Goal: Task Accomplishment & Management: Use online tool/utility

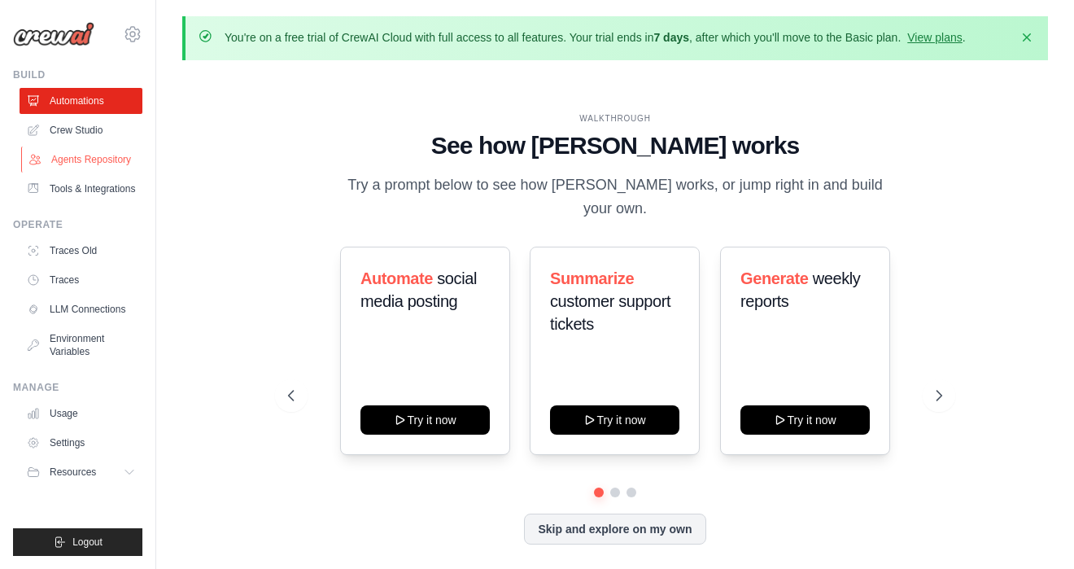
click at [87, 163] on link "Agents Repository" at bounding box center [82, 159] width 123 height 26
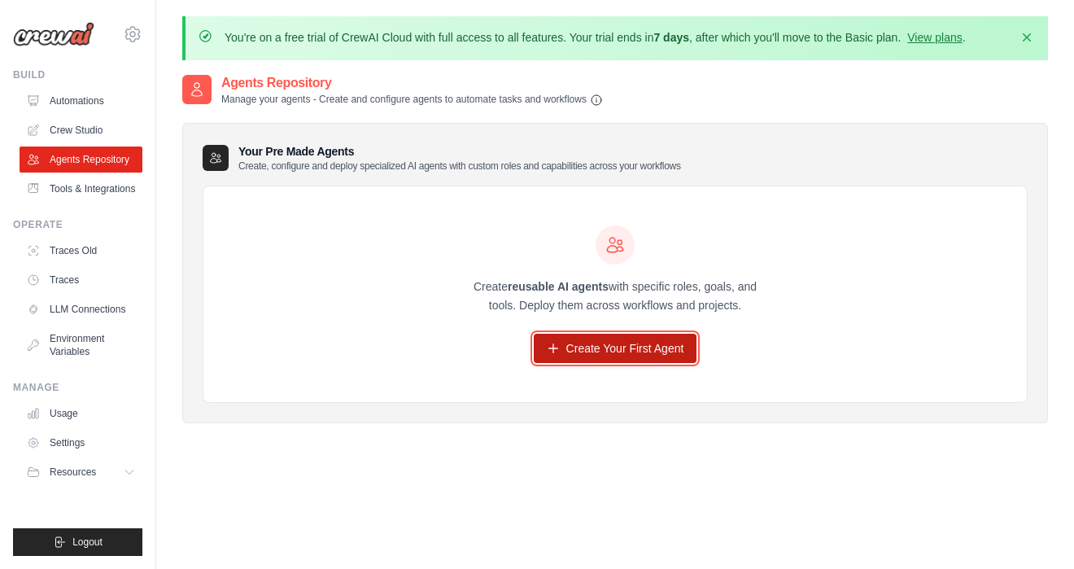
click at [575, 339] on link "Create Your First Agent" at bounding box center [616, 348] width 164 height 29
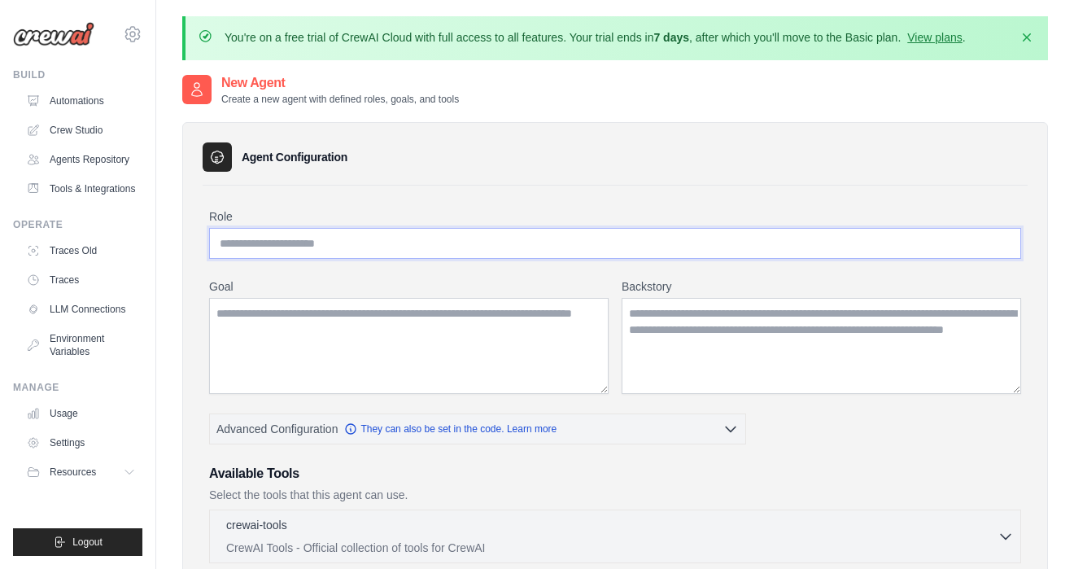
click at [381, 251] on input "Role" at bounding box center [615, 243] width 812 height 31
click at [98, 160] on link "Agents Repository" at bounding box center [82, 159] width 123 height 26
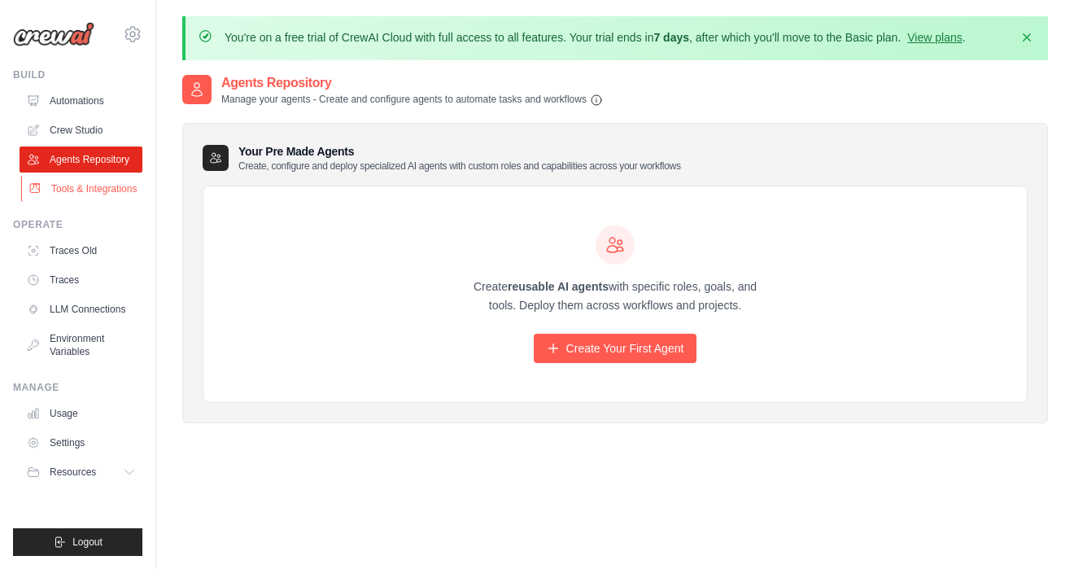
click at [94, 186] on link "Tools & Integrations" at bounding box center [82, 189] width 123 height 26
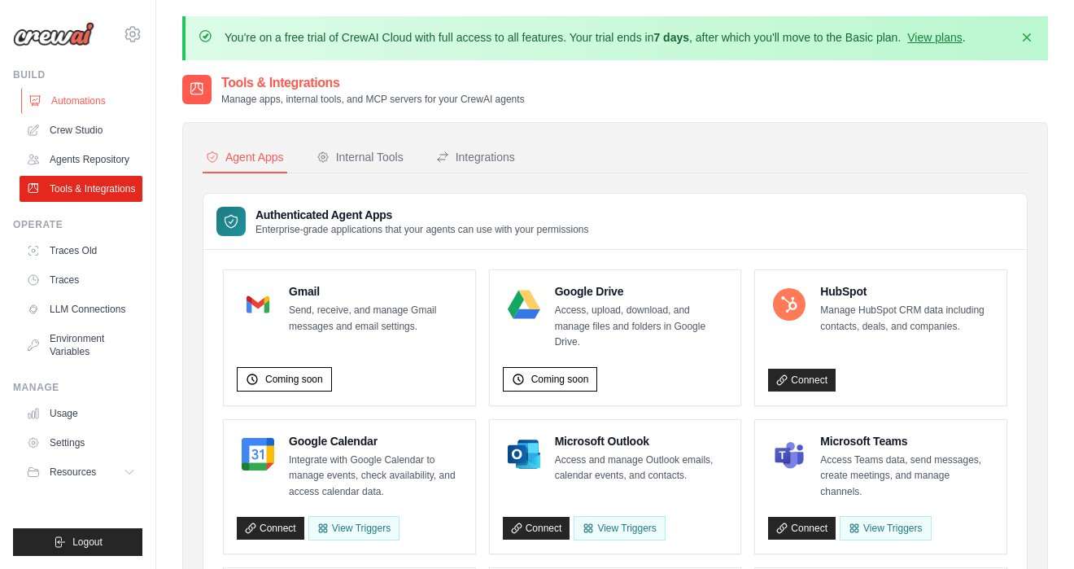
click at [74, 106] on link "Automations" at bounding box center [82, 101] width 123 height 26
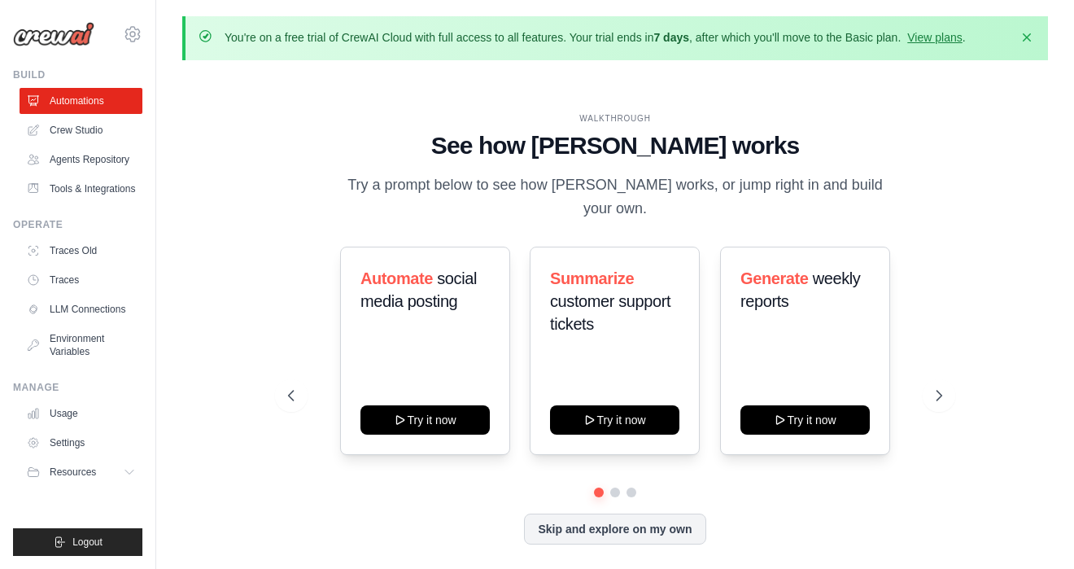
scroll to position [56, 0]
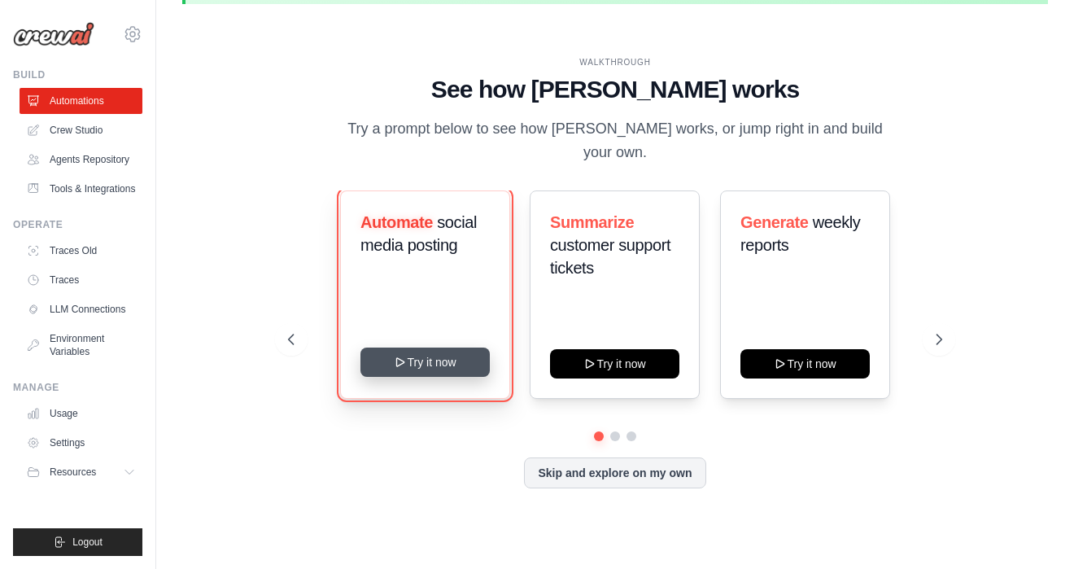
click at [455, 349] on button "Try it now" at bounding box center [425, 362] width 129 height 29
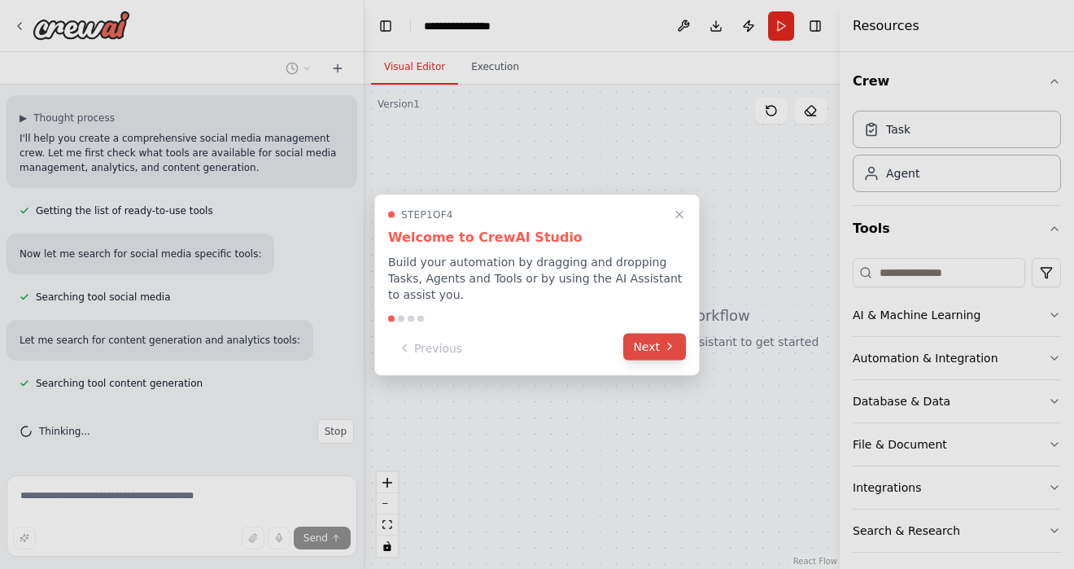
scroll to position [133, 0]
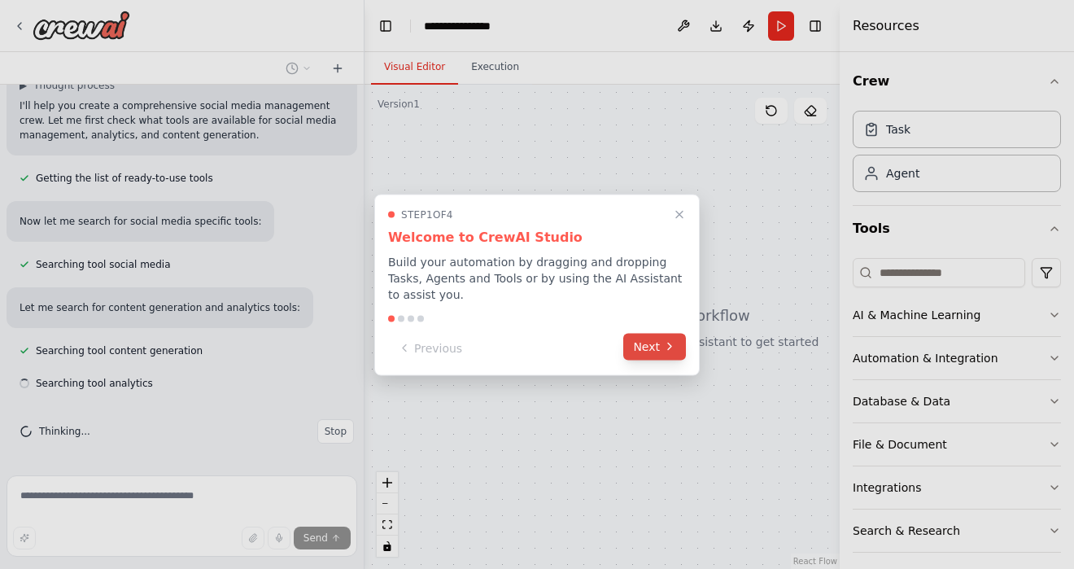
click at [645, 348] on button "Next" at bounding box center [654, 346] width 63 height 27
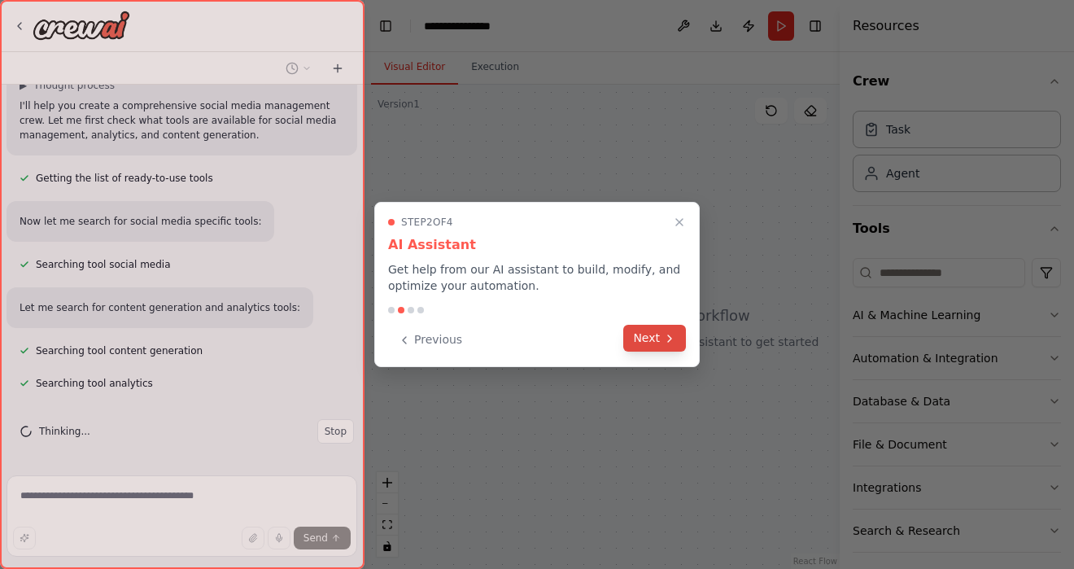
click at [644, 339] on button "Next" at bounding box center [654, 338] width 63 height 27
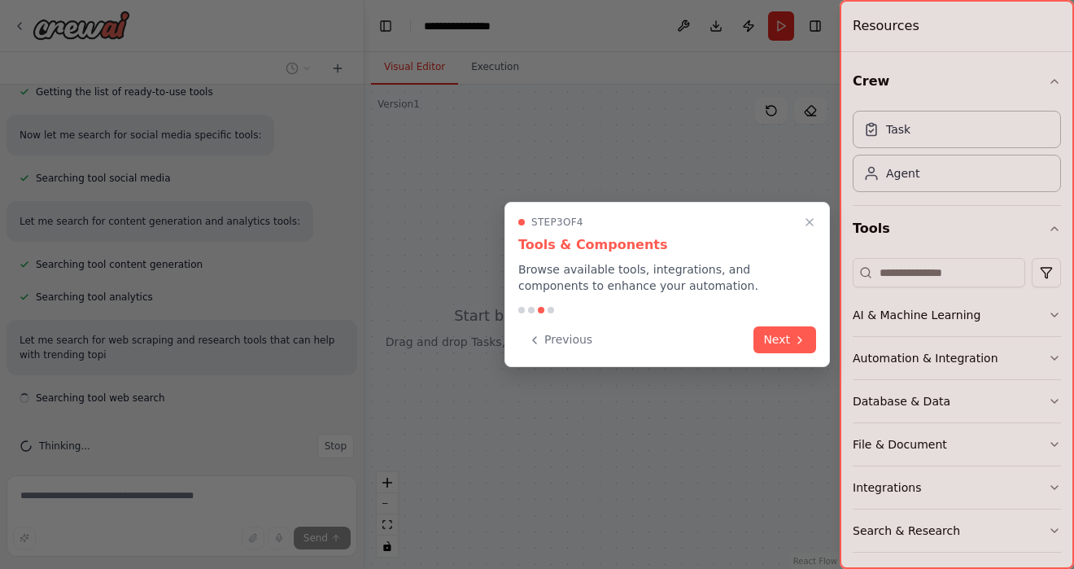
scroll to position [234, 0]
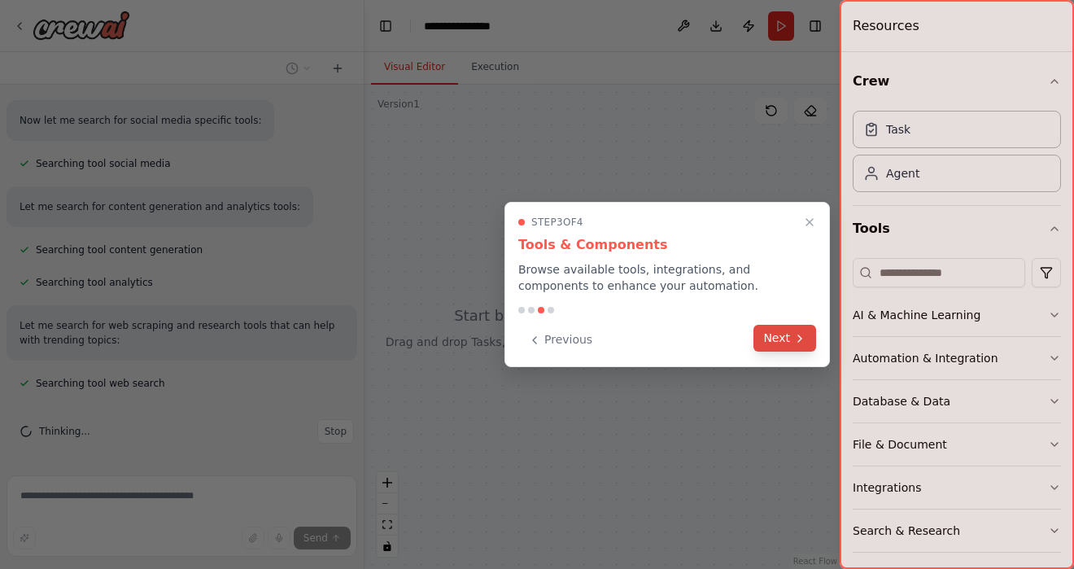
click at [790, 337] on button "Next" at bounding box center [785, 338] width 63 height 27
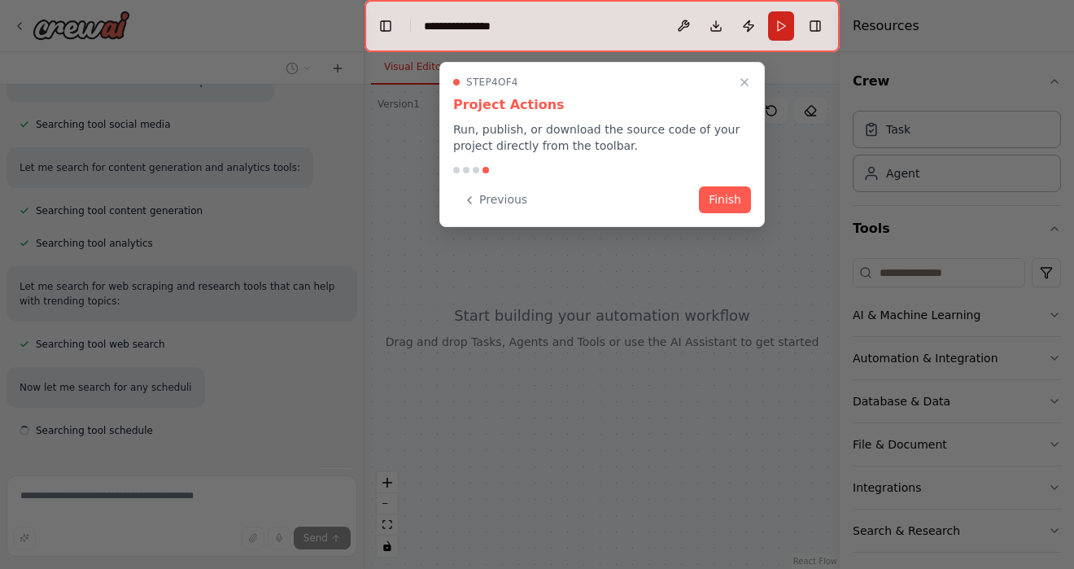
scroll to position [320, 0]
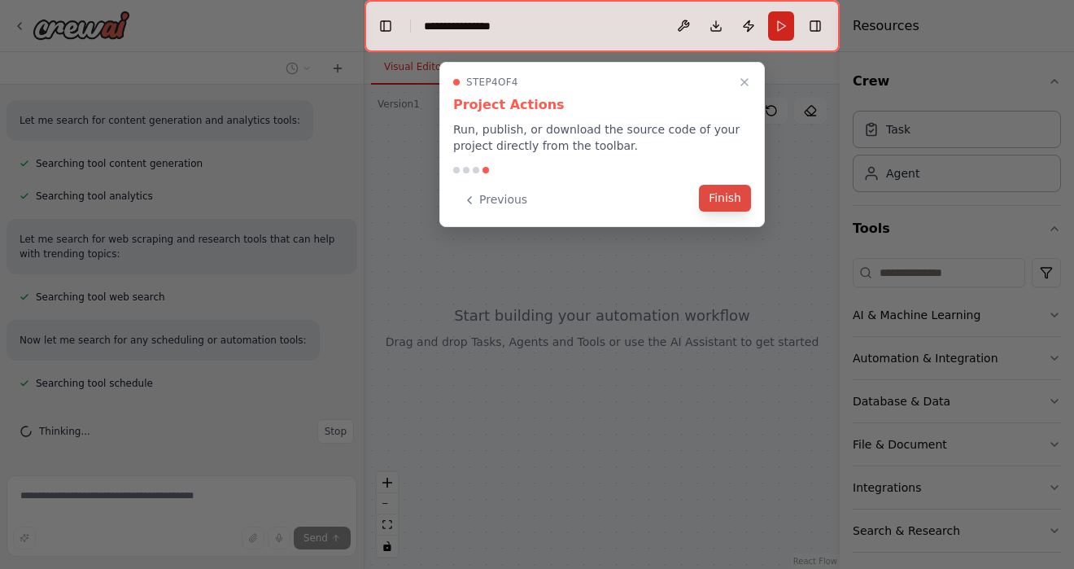
click at [712, 203] on button "Finish" at bounding box center [725, 198] width 52 height 27
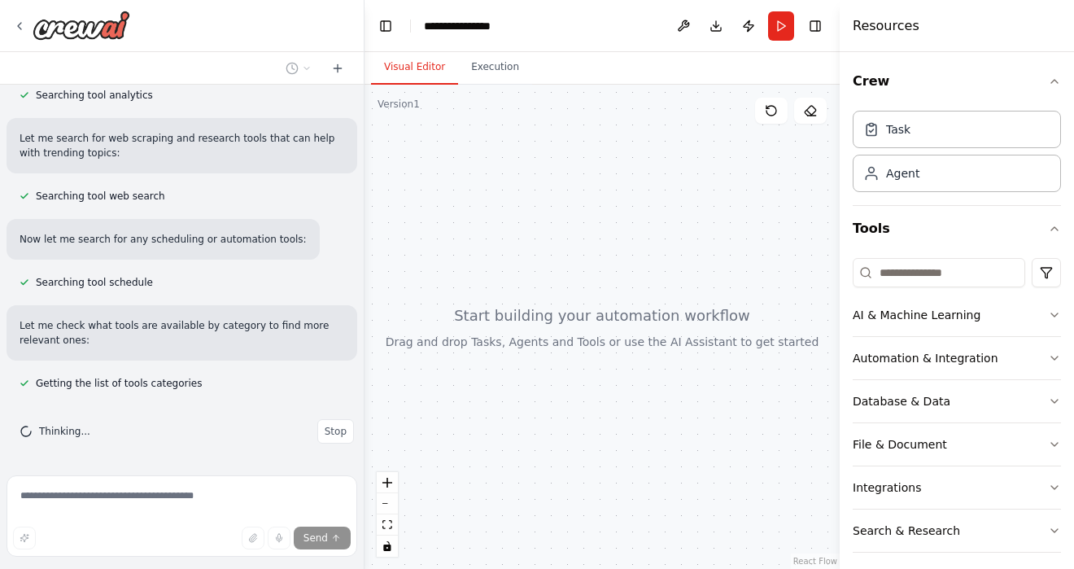
scroll to position [453, 0]
